Goal: Navigation & Orientation: Find specific page/section

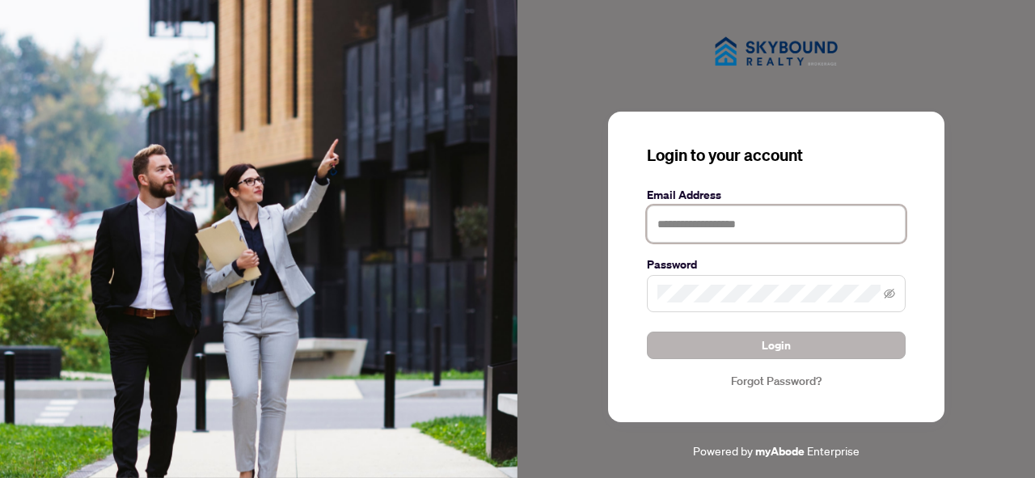
type input "**********"
click at [708, 336] on button "Login" at bounding box center [776, 346] width 259 height 28
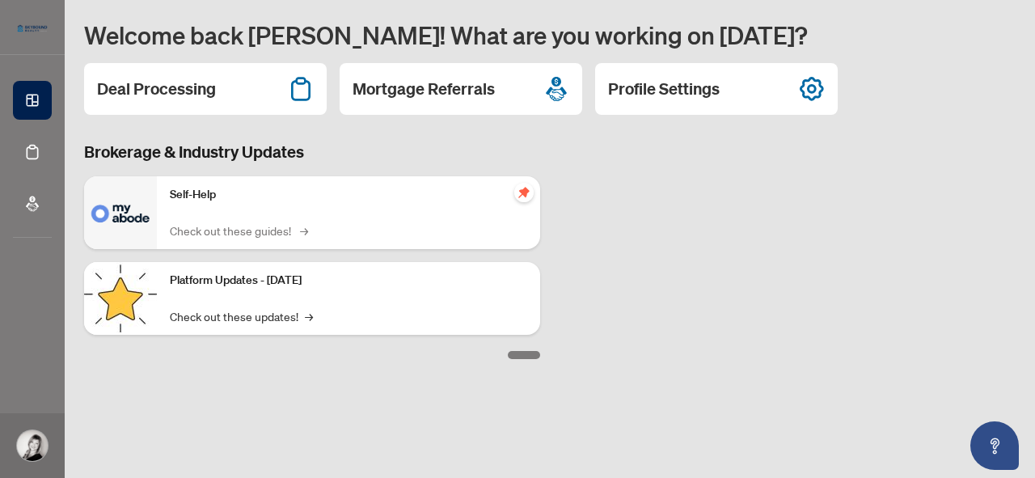
click at [203, 235] on link "Check out these guides! →" at bounding box center [238, 231] width 136 height 18
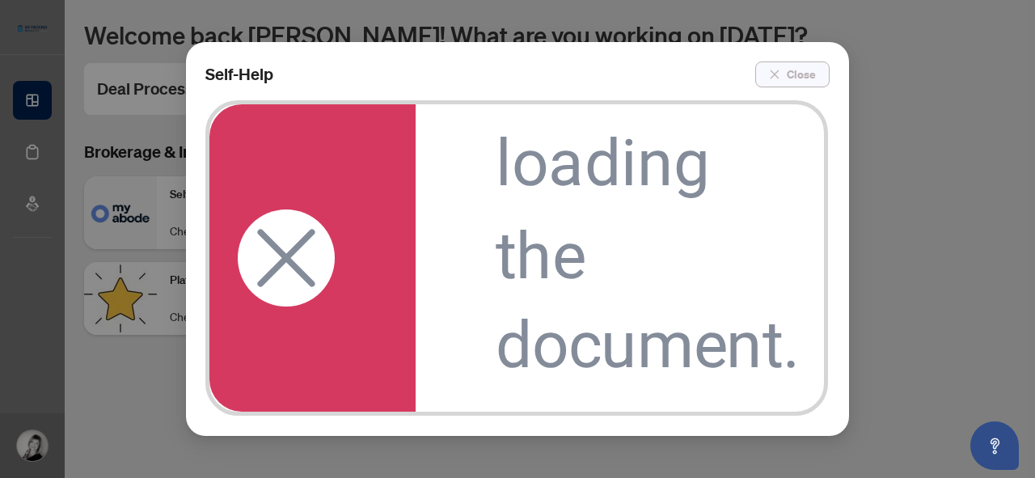
click at [799, 80] on span "Close" at bounding box center [801, 74] width 29 height 26
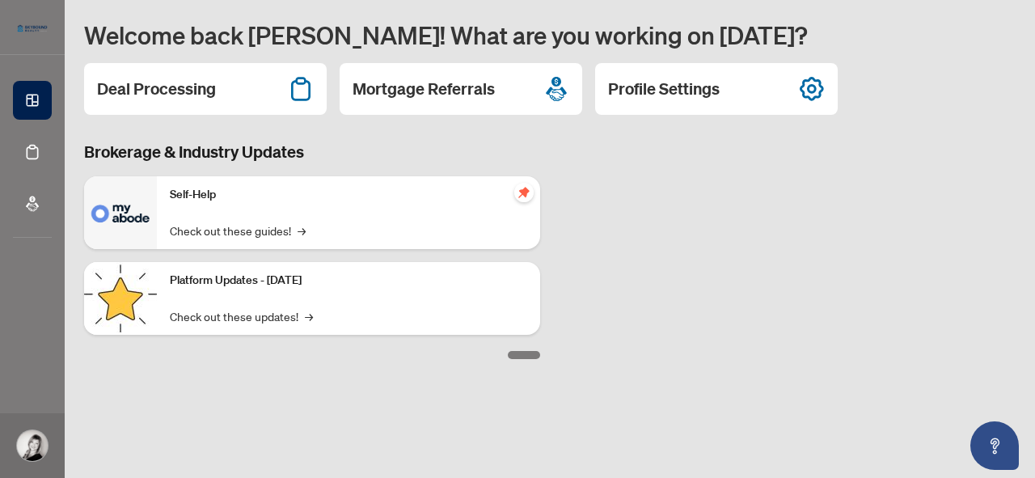
click at [210, 199] on p "Self-Help" at bounding box center [349, 195] width 358 height 18
click at [105, 231] on img at bounding box center [120, 212] width 73 height 73
click at [298, 315] on link "Check out these updates! →" at bounding box center [241, 316] width 143 height 18
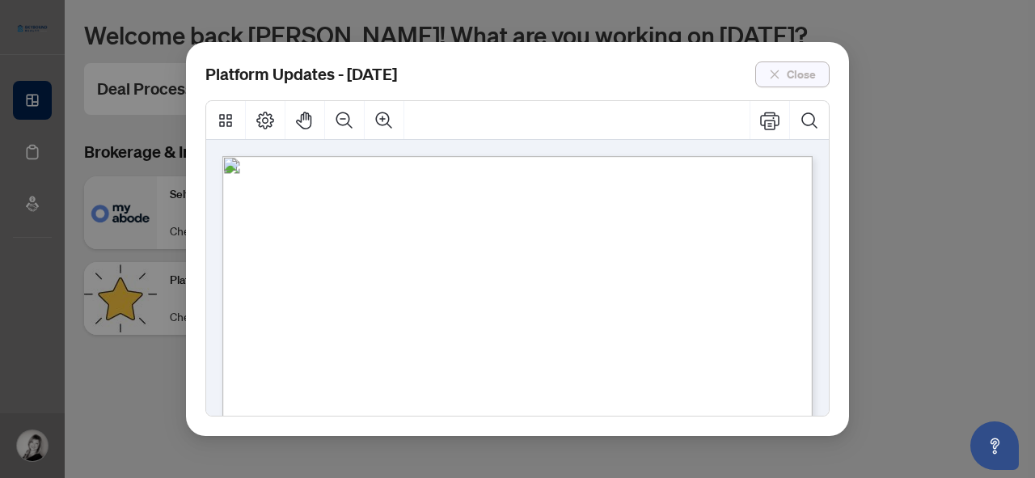
click at [786, 62] on button "Close" at bounding box center [793, 74] width 74 height 26
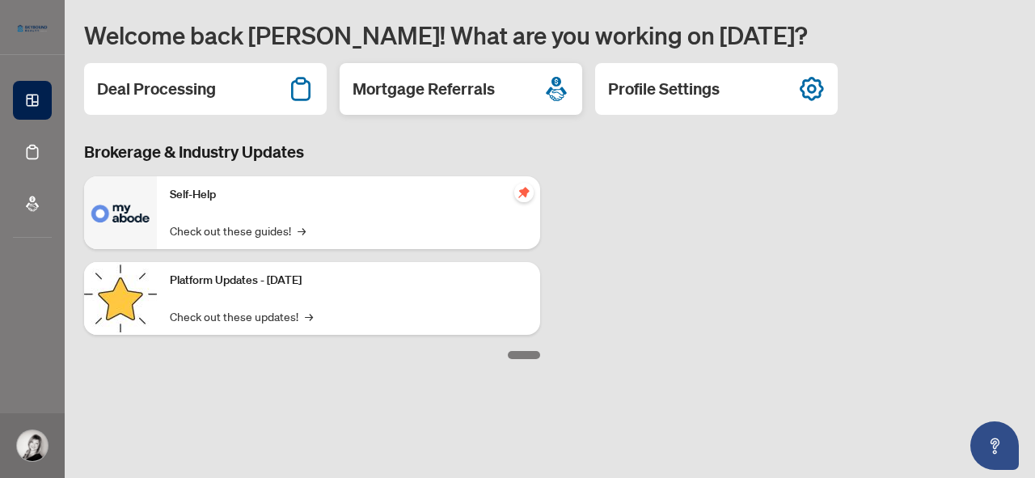
click at [408, 99] on h2 "Mortgage Referrals" at bounding box center [424, 89] width 142 height 23
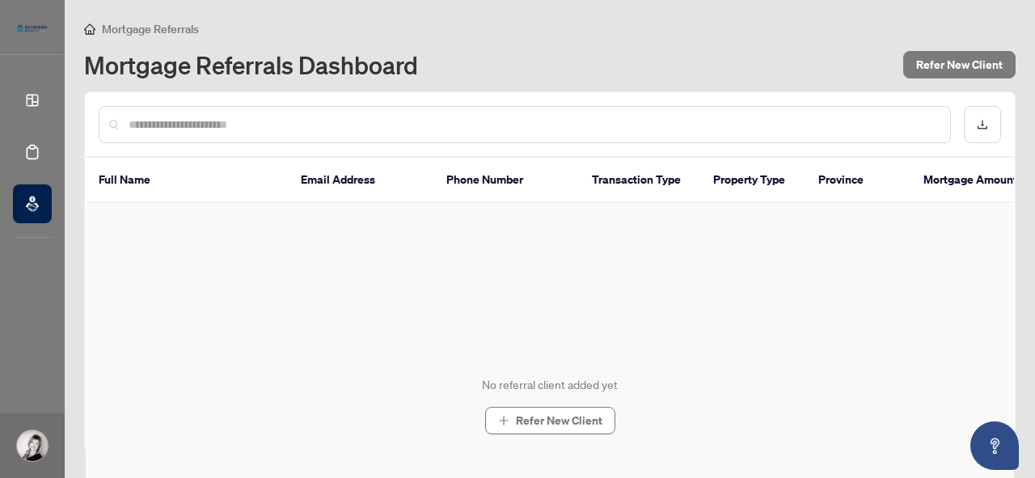
click at [95, 29] on span "Mortgage Referrals" at bounding box center [141, 29] width 115 height 15
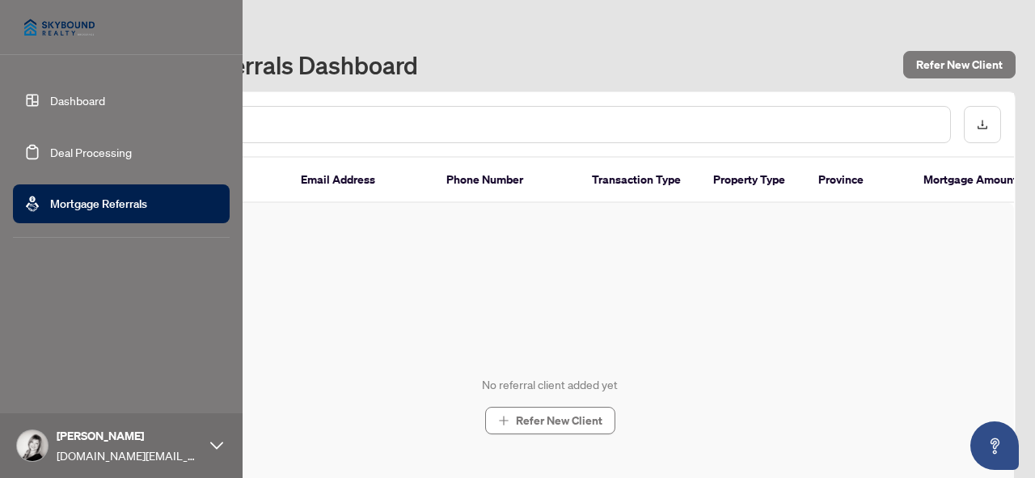
click at [60, 148] on link "Deal Processing" at bounding box center [91, 152] width 82 height 15
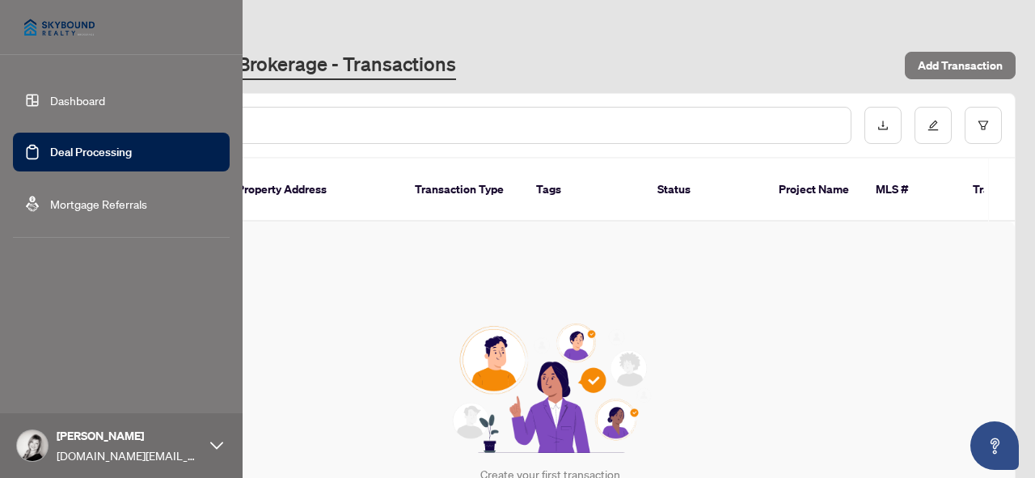
click at [81, 106] on link "Dashboard" at bounding box center [77, 100] width 55 height 15
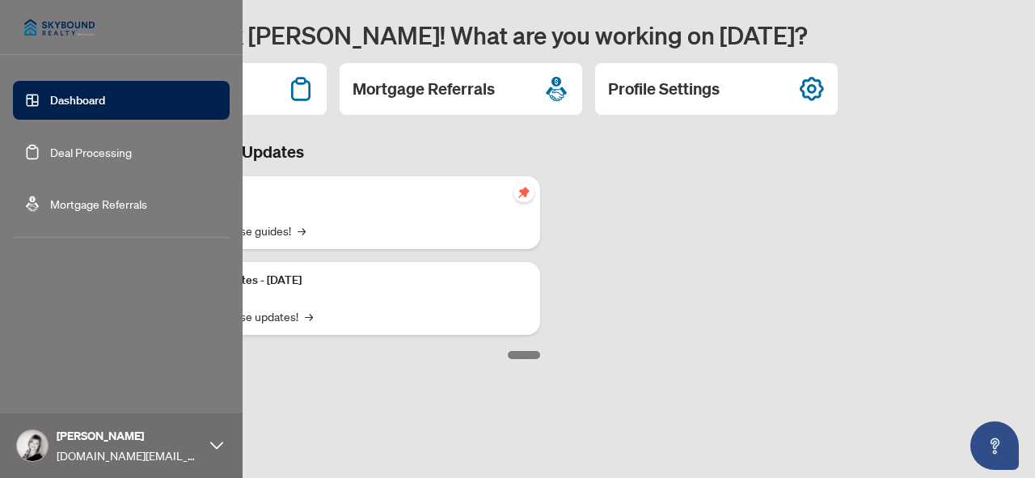
click at [85, 24] on img at bounding box center [59, 27] width 93 height 39
click at [36, 18] on img at bounding box center [59, 27] width 93 height 39
click at [39, 23] on img at bounding box center [59, 27] width 93 height 39
click at [195, 455] on span "[DOMAIN_NAME][EMAIL_ADDRESS][DOMAIN_NAME]" at bounding box center [130, 456] width 146 height 18
